Goal: Find specific page/section: Find specific page/section

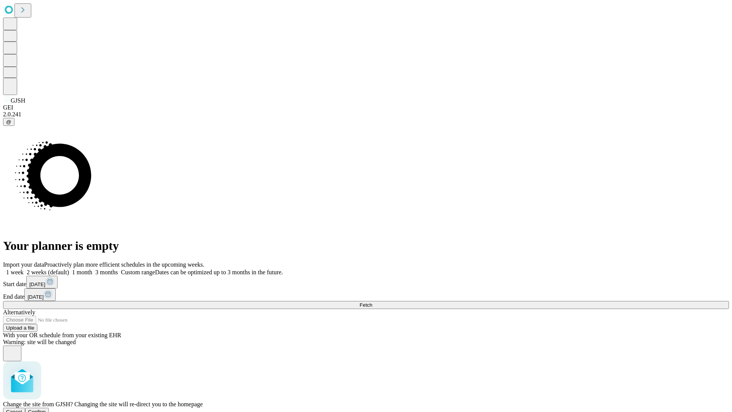
click at [46, 409] on span "Confirm" at bounding box center [37, 412] width 18 height 6
click at [24, 269] on label "1 week" at bounding box center [13, 272] width 21 height 6
click at [372, 302] on span "Fetch" at bounding box center [365, 305] width 13 height 6
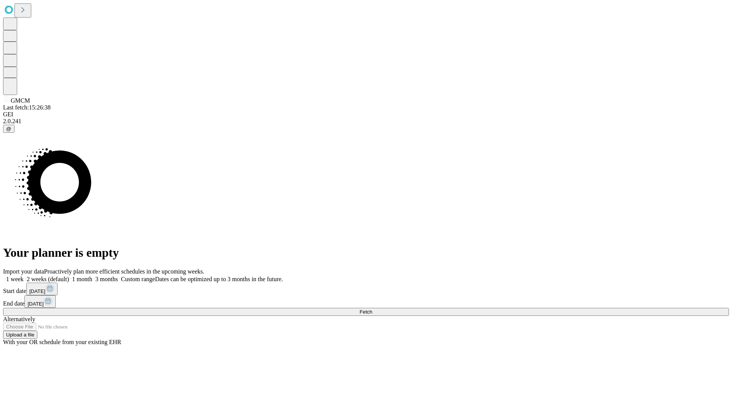
click at [24, 276] on label "1 week" at bounding box center [13, 279] width 21 height 6
click at [372, 309] on span "Fetch" at bounding box center [365, 312] width 13 height 6
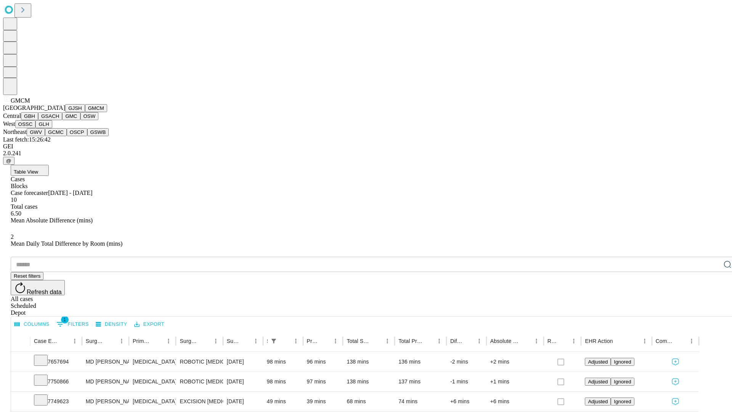
click at [38, 120] on button "GBH" at bounding box center [29, 116] width 17 height 8
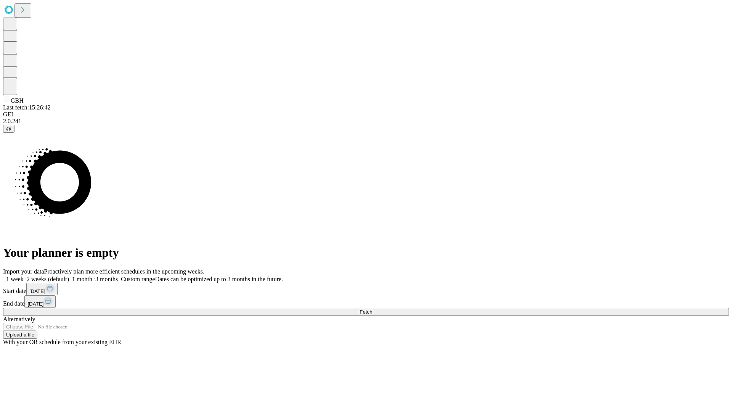
click at [24, 276] on label "1 week" at bounding box center [13, 279] width 21 height 6
click at [372, 309] on span "Fetch" at bounding box center [365, 312] width 13 height 6
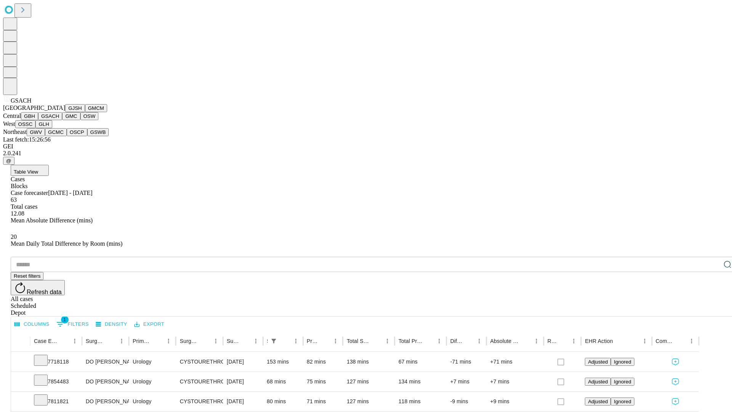
click at [62, 120] on button "GMC" at bounding box center [71, 116] width 18 height 8
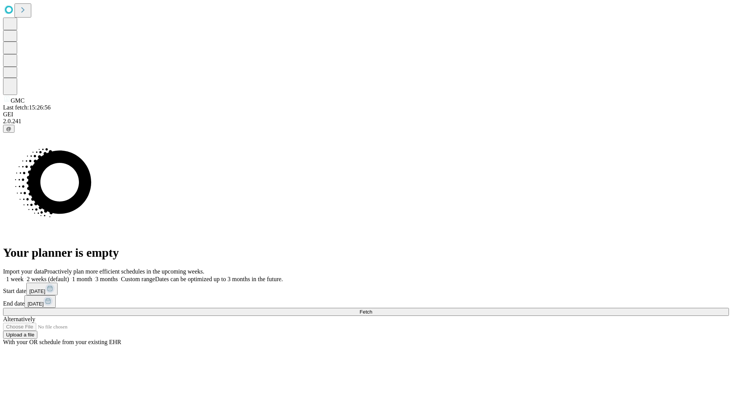
click at [24, 276] on label "1 week" at bounding box center [13, 279] width 21 height 6
click at [372, 309] on span "Fetch" at bounding box center [365, 312] width 13 height 6
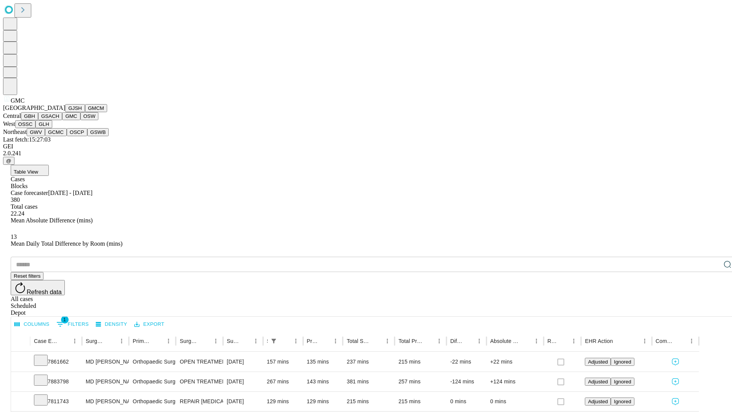
click at [80, 120] on button "OSW" at bounding box center [89, 116] width 18 height 8
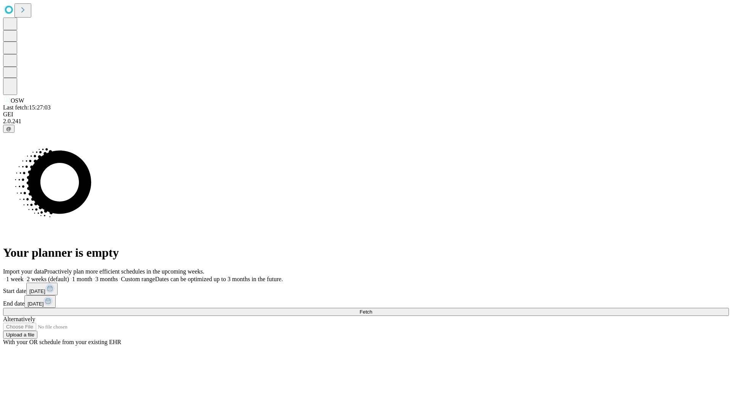
click at [24, 276] on label "1 week" at bounding box center [13, 279] width 21 height 6
click at [372, 309] on span "Fetch" at bounding box center [365, 312] width 13 height 6
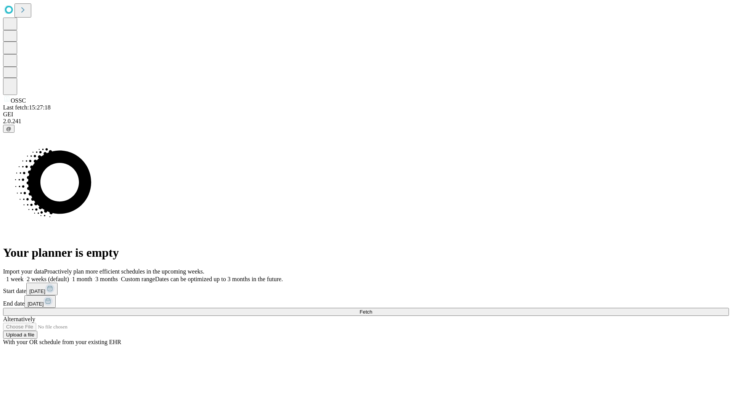
click at [24, 276] on label "1 week" at bounding box center [13, 279] width 21 height 6
click at [372, 309] on span "Fetch" at bounding box center [365, 312] width 13 height 6
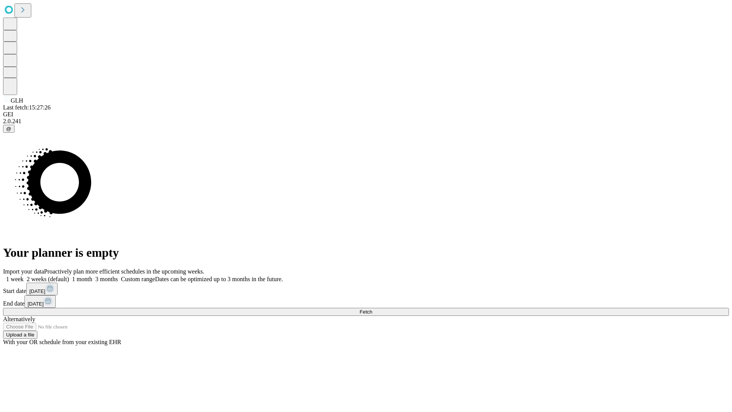
click at [24, 276] on label "1 week" at bounding box center [13, 279] width 21 height 6
click at [372, 309] on span "Fetch" at bounding box center [365, 312] width 13 height 6
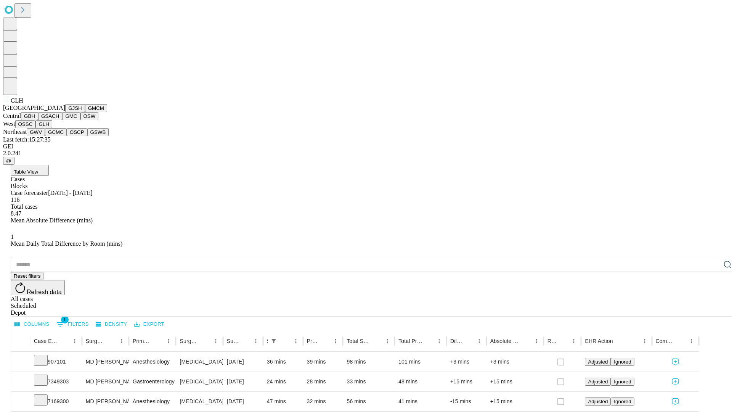
click at [45, 136] on button "GWV" at bounding box center [36, 132] width 18 height 8
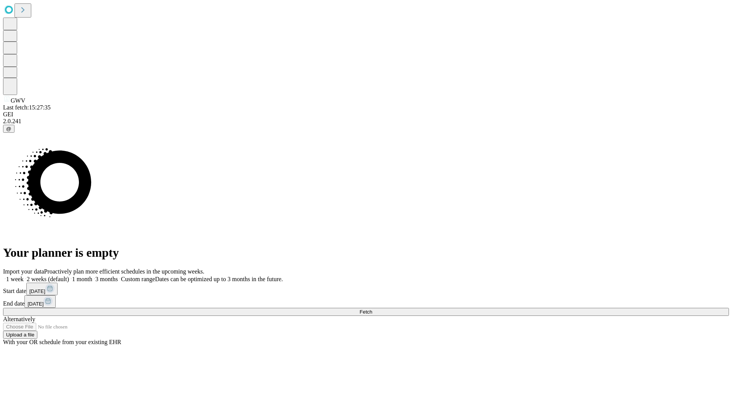
click at [24, 276] on label "1 week" at bounding box center [13, 279] width 21 height 6
click at [372, 309] on span "Fetch" at bounding box center [365, 312] width 13 height 6
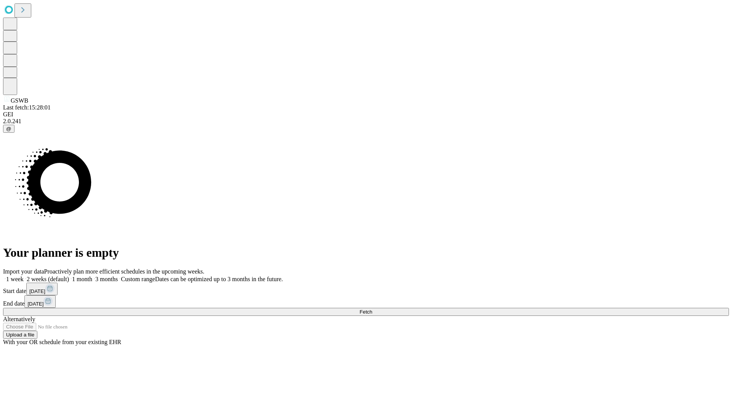
click at [24, 276] on label "1 week" at bounding box center [13, 279] width 21 height 6
click at [372, 309] on span "Fetch" at bounding box center [365, 312] width 13 height 6
